Goal: Information Seeking & Learning: Find specific fact

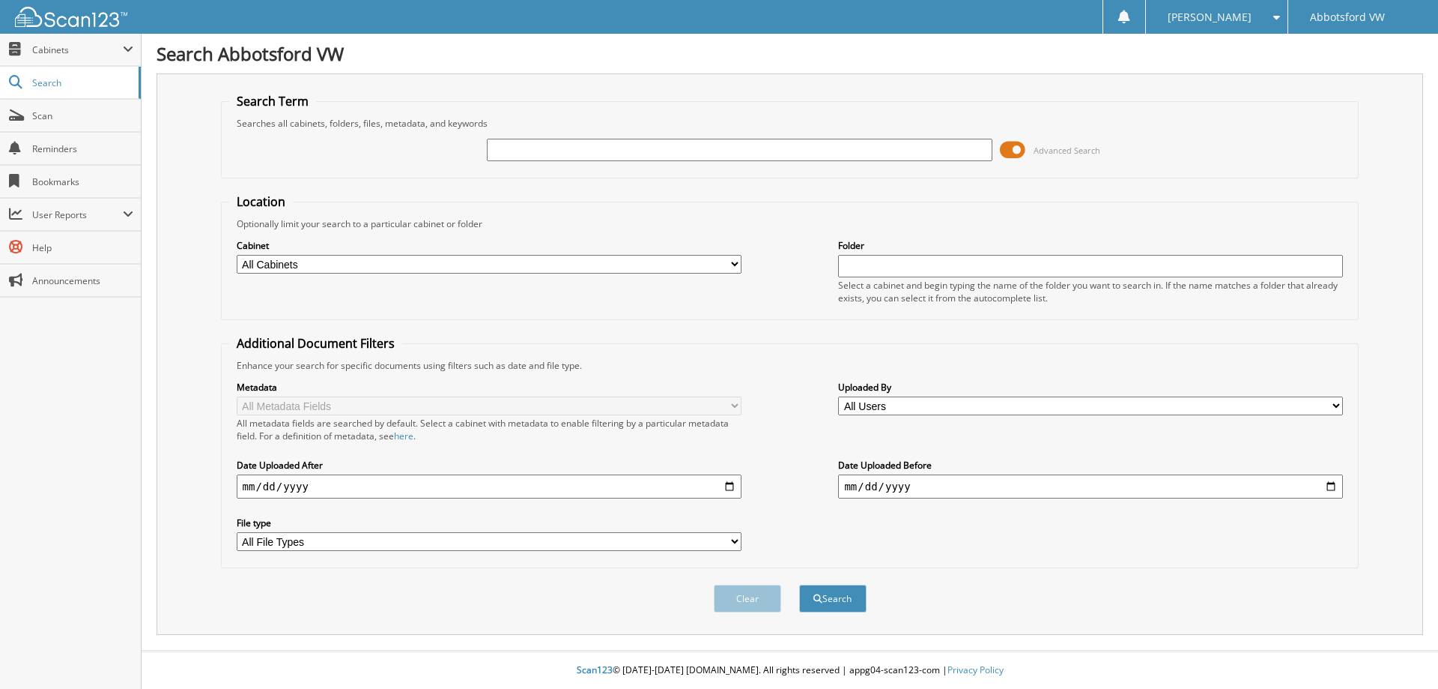
click at [557, 144] on input "text" at bounding box center [739, 150] width 505 height 22
type input "tg071361"
click at [799, 584] on button "Search" at bounding box center [832, 598] width 67 height 28
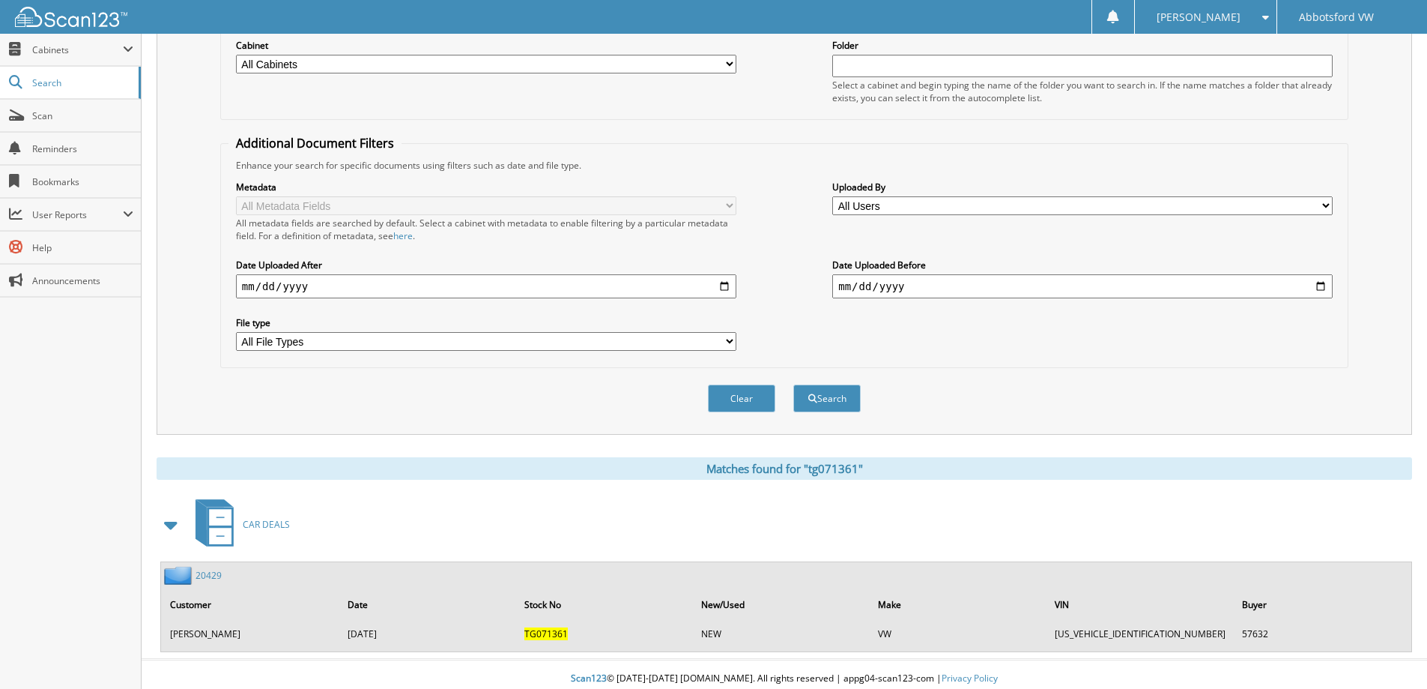
scroll to position [209, 0]
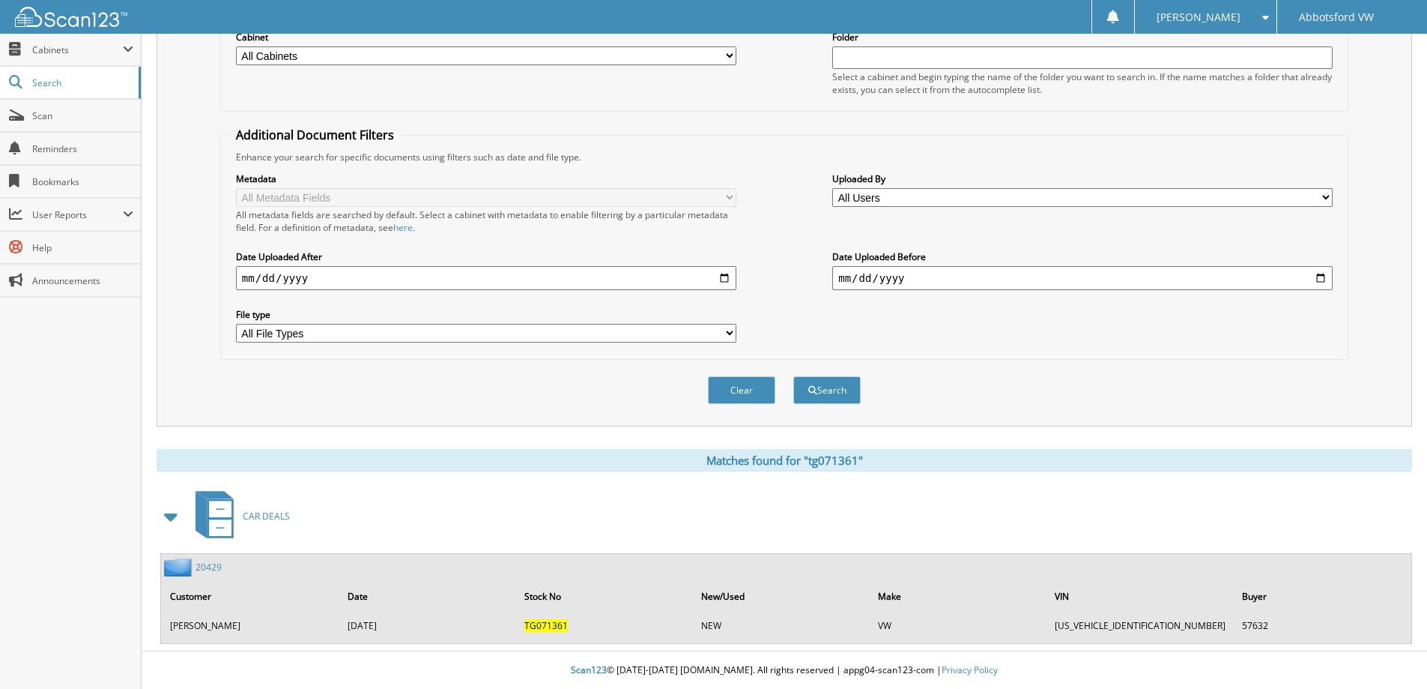
click at [213, 628] on td "GROVER,ASHISH" at bounding box center [251, 625] width 176 height 25
click at [213, 627] on td "GROVER,ASHISH" at bounding box center [251, 625] width 176 height 25
click at [184, 569] on img at bounding box center [179, 566] width 31 height 19
click at [212, 566] on link "20429" at bounding box center [209, 566] width 26 height 13
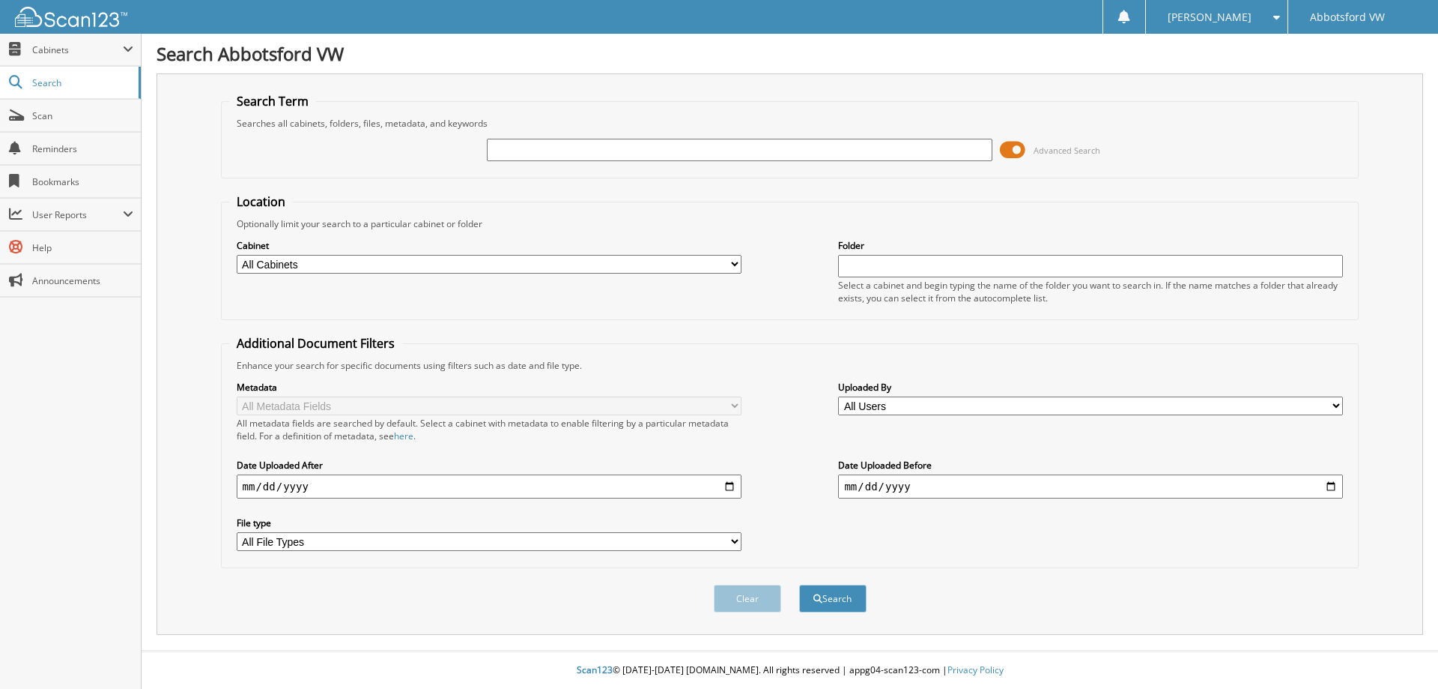
click at [543, 159] on input "text" at bounding box center [739, 150] width 505 height 22
type input "TT118110"
click at [819, 589] on button "Search" at bounding box center [832, 598] width 67 height 28
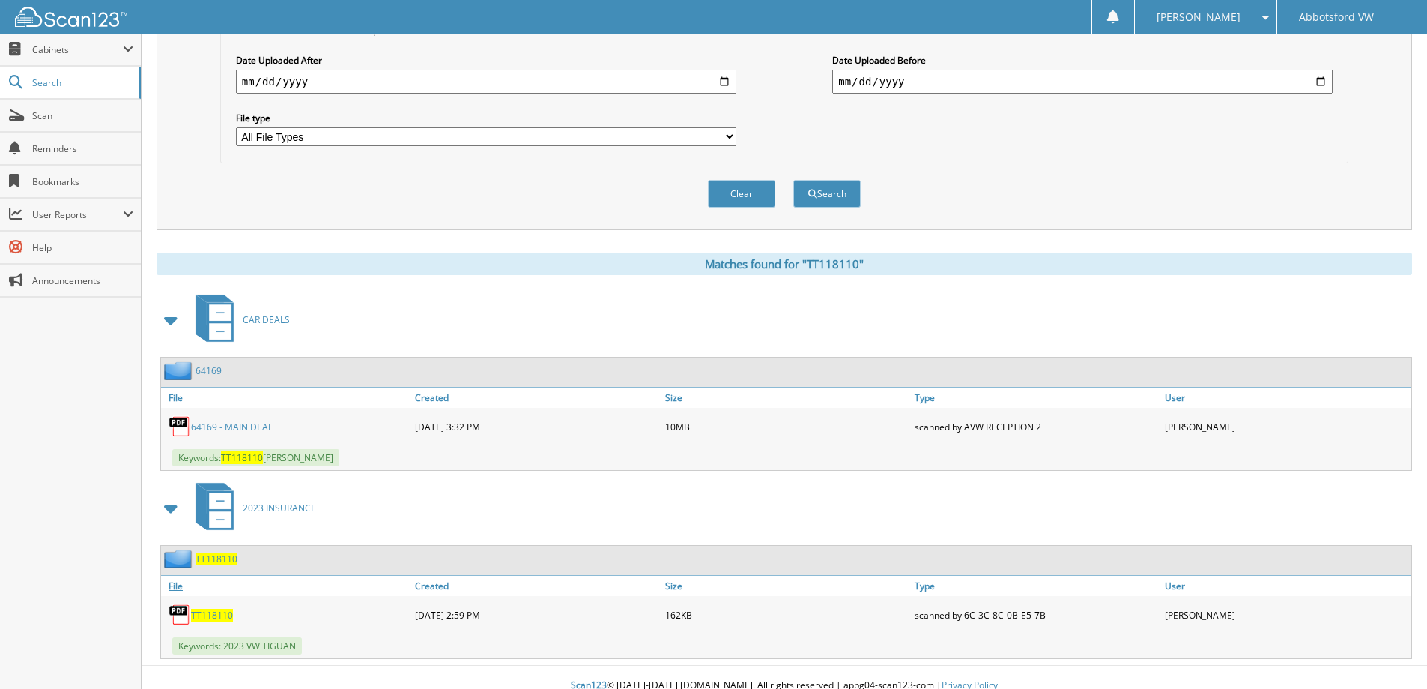
scroll to position [420, 0]
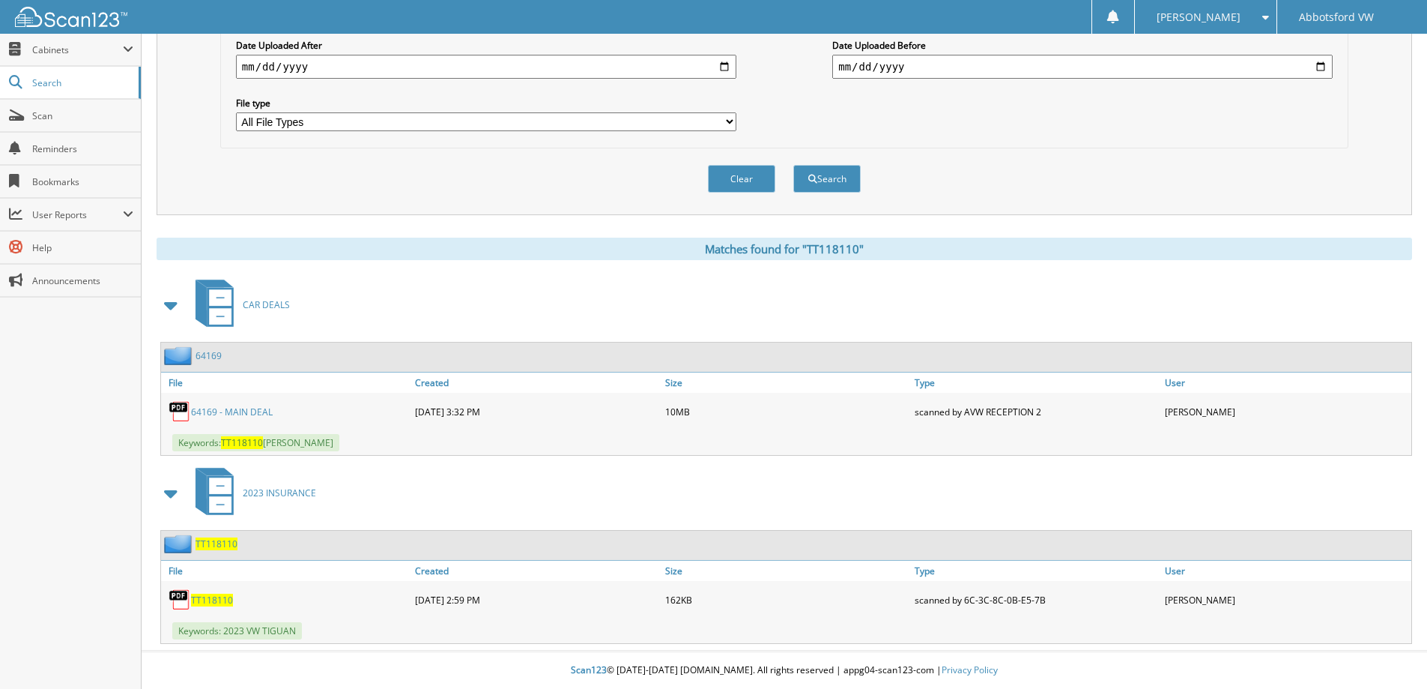
click at [241, 411] on link "64169 - MAIN DEAL" at bounding box center [232, 411] width 82 height 13
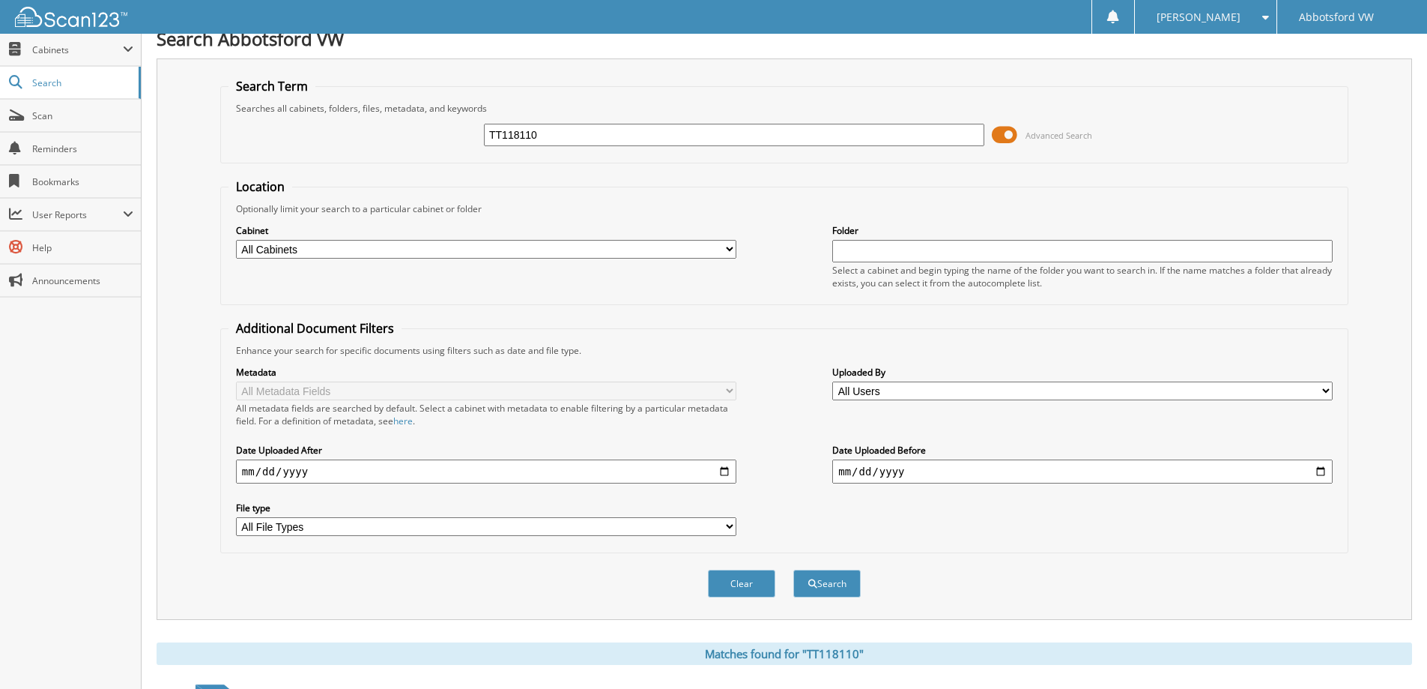
scroll to position [0, 0]
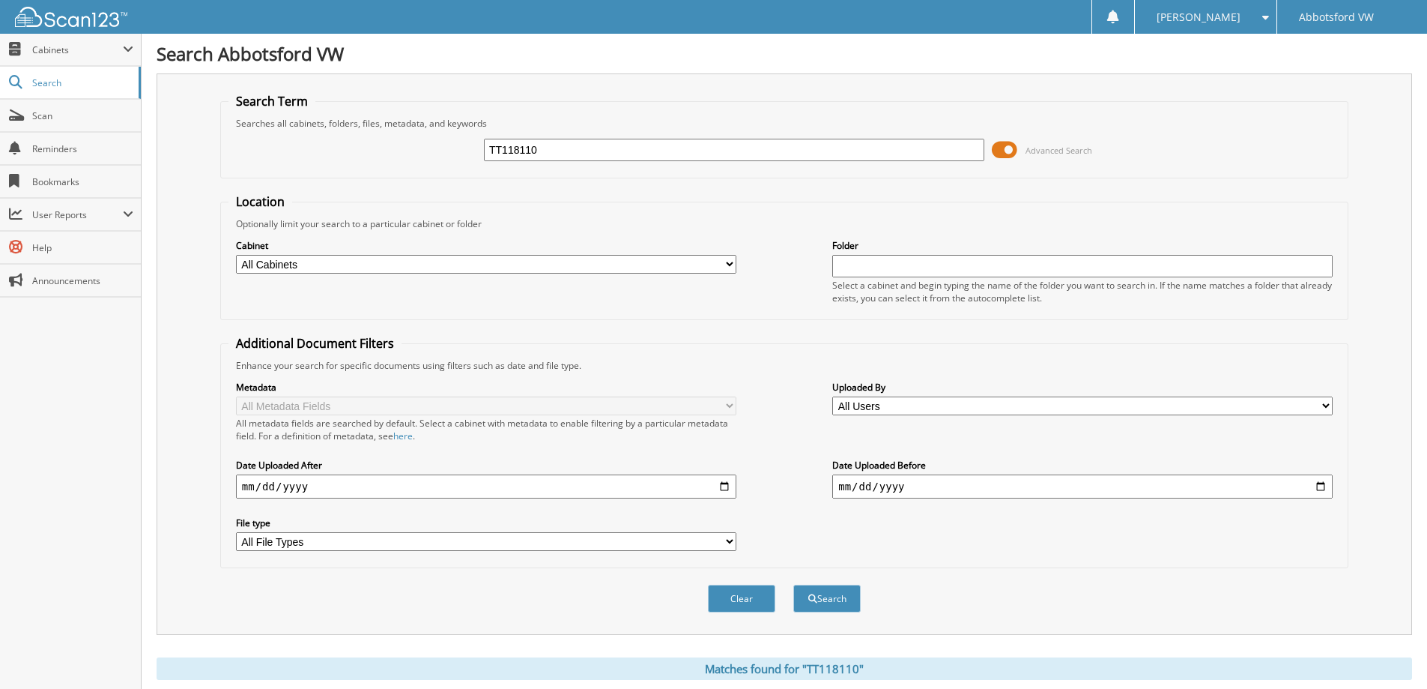
drag, startPoint x: 555, startPoint y: 147, endPoint x: 353, endPoint y: 202, distance: 209.7
click at [354, 202] on form "Search Term Searches all cabinets, folders, files, metadata, and keywords TT118…" at bounding box center [784, 361] width 1128 height 536
type input "6048320717"
click at [793, 584] on button "Search" at bounding box center [826, 598] width 67 height 28
drag, startPoint x: 576, startPoint y: 153, endPoint x: 319, endPoint y: 183, distance: 258.7
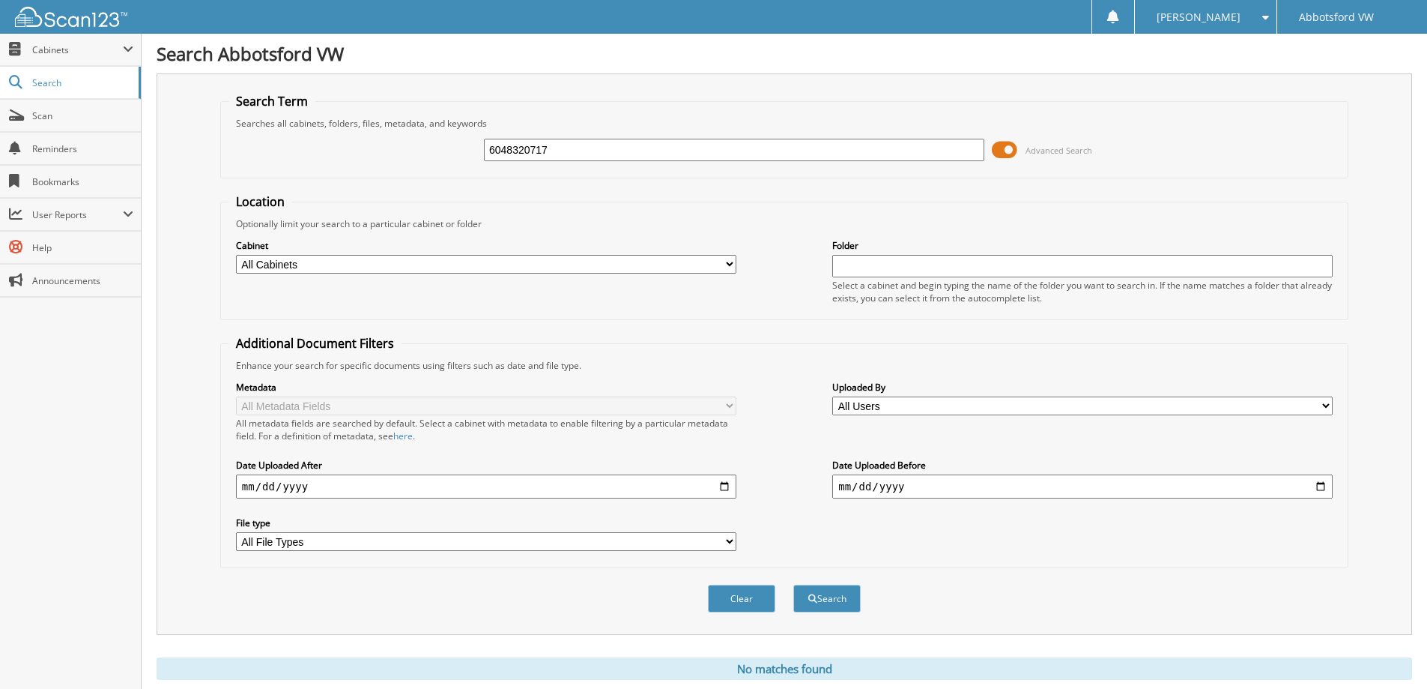
click at [320, 182] on form "Search Term Searches all cabinets, folders, files, metadata, and keywords 60483…" at bounding box center [784, 361] width 1128 height 536
drag, startPoint x: 665, startPoint y: 155, endPoint x: 653, endPoint y: 156, distance: 12.8
click at [654, 156] on input "text" at bounding box center [734, 150] width 500 height 22
type input "TG542143"
click at [844, 588] on button "Search" at bounding box center [826, 598] width 67 height 28
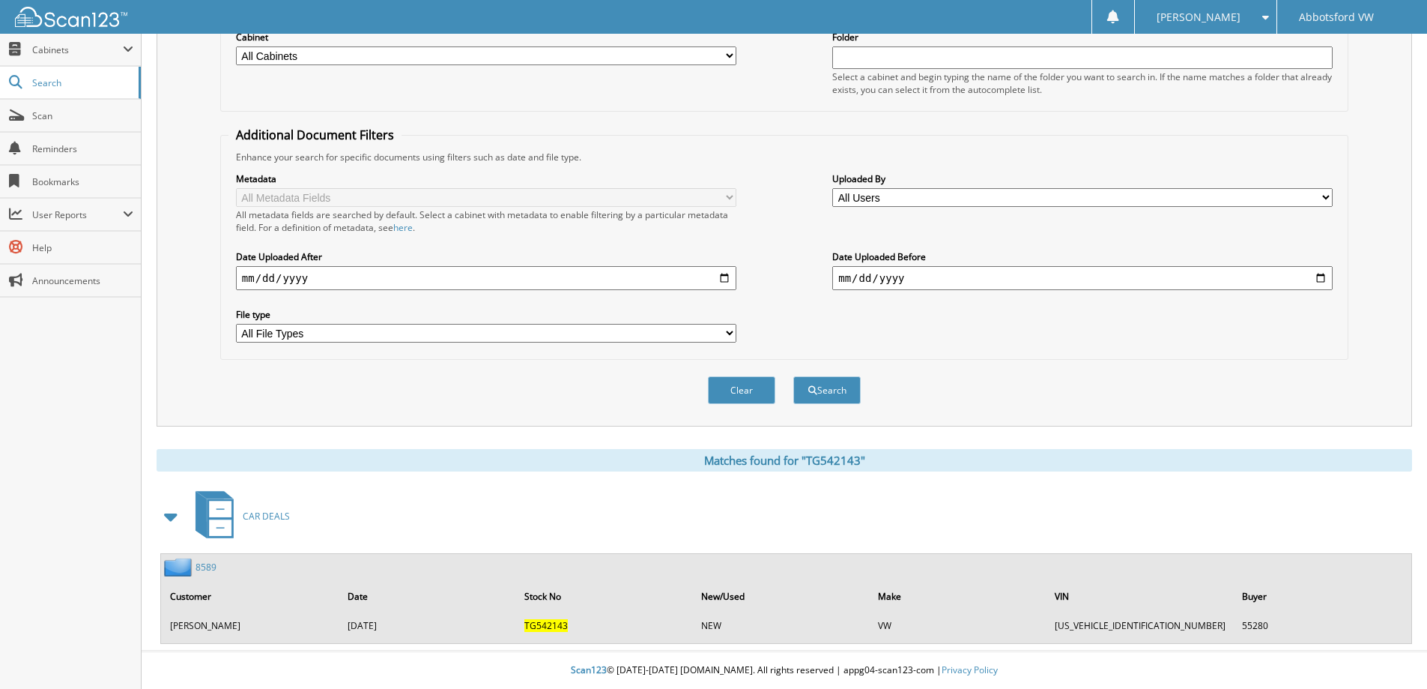
click at [229, 623] on td "[PERSON_NAME]" at bounding box center [251, 625] width 176 height 25
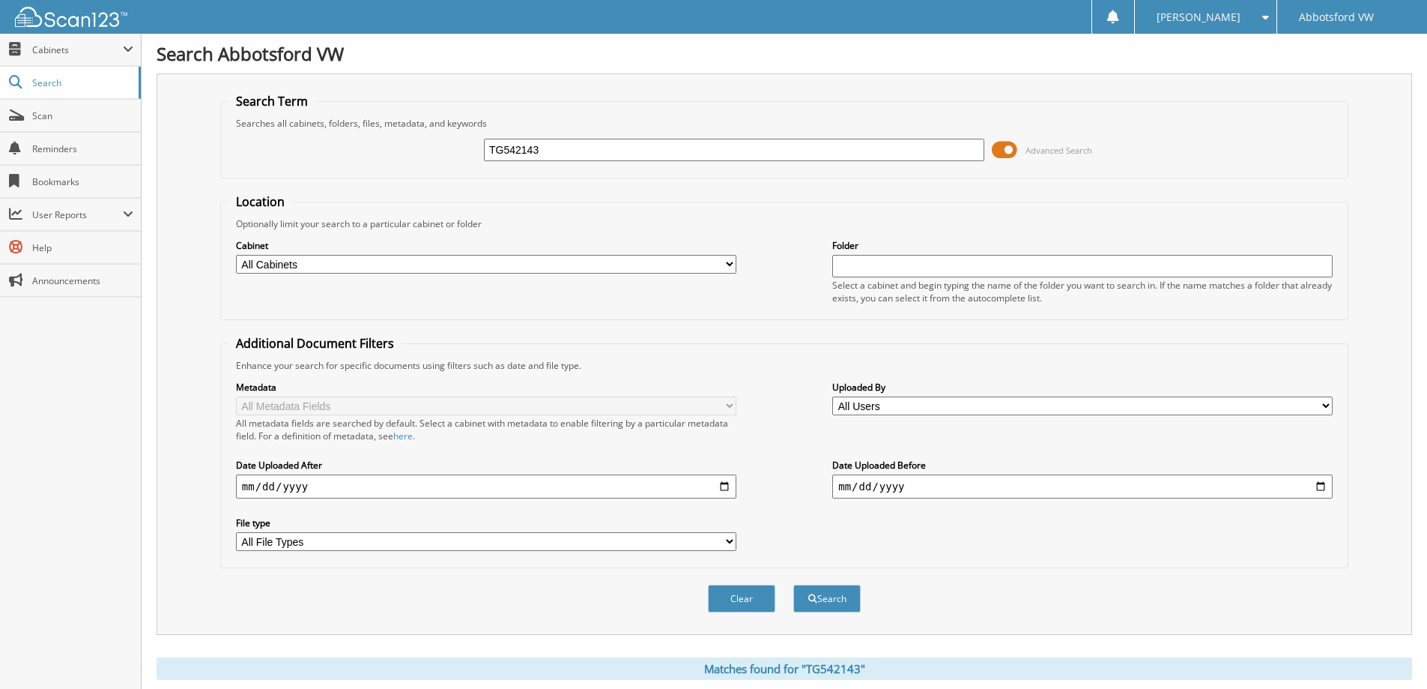
drag, startPoint x: 533, startPoint y: 153, endPoint x: 417, endPoint y: 154, distance: 116.1
click at [418, 154] on div "TG542143 Advanced Search" at bounding box center [785, 150] width 1112 height 40
type input "TG542143"
click at [832, 587] on button "Search" at bounding box center [826, 598] width 67 height 28
